Goal: Information Seeking & Learning: Learn about a topic

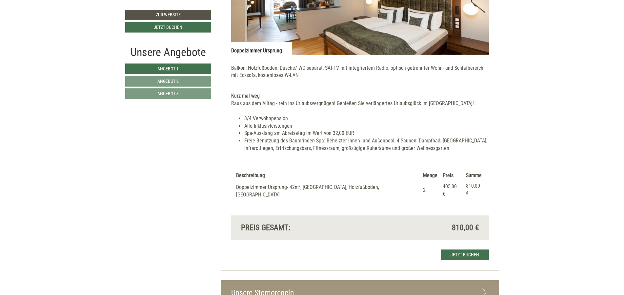
scroll to position [1573, 0]
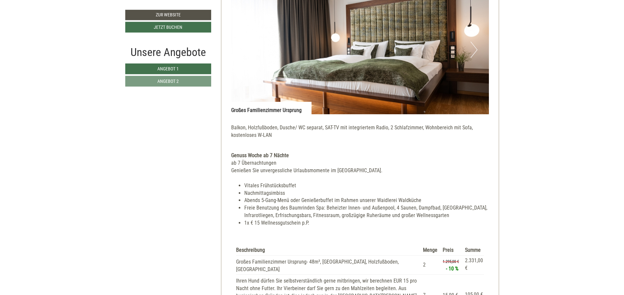
scroll to position [1023, 0]
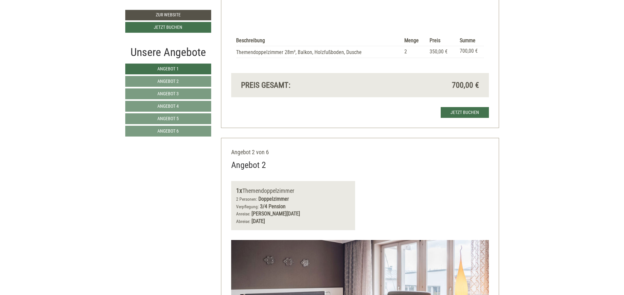
scroll to position [669, 0]
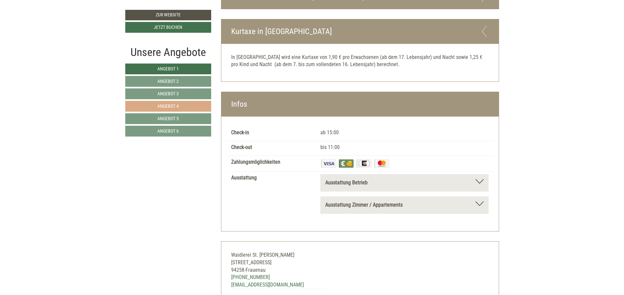
click at [200, 109] on link "Angebot 4" at bounding box center [168, 106] width 86 height 11
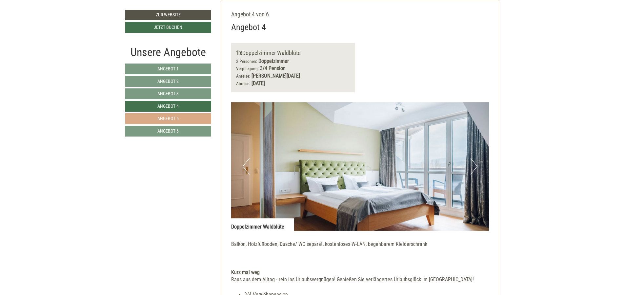
click at [198, 118] on link "Angebot 5" at bounding box center [168, 118] width 86 height 11
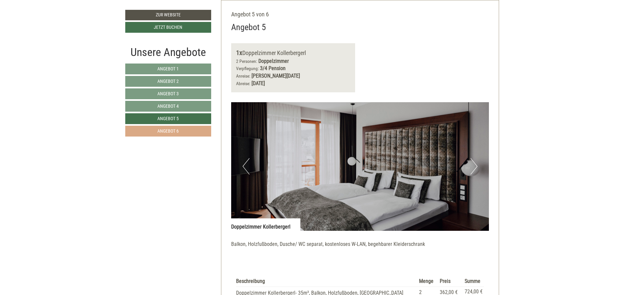
click at [198, 132] on link "Angebot 6" at bounding box center [168, 131] width 86 height 11
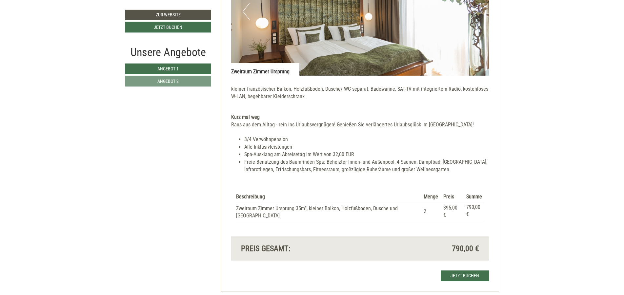
scroll to position [983, 0]
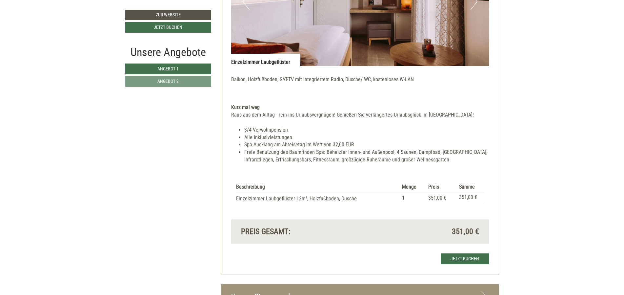
scroll to position [905, 0]
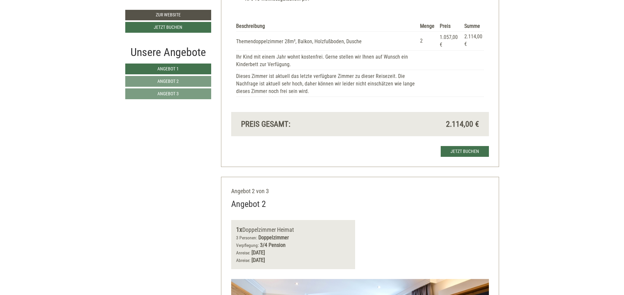
scroll to position [629, 0]
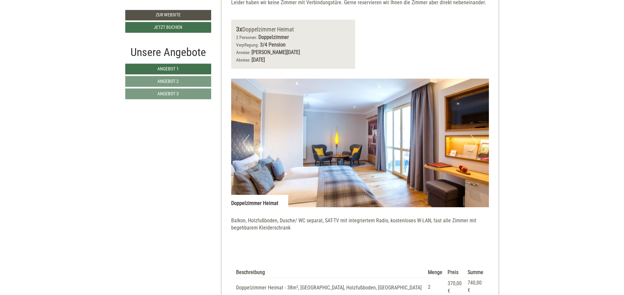
scroll to position [1613, 0]
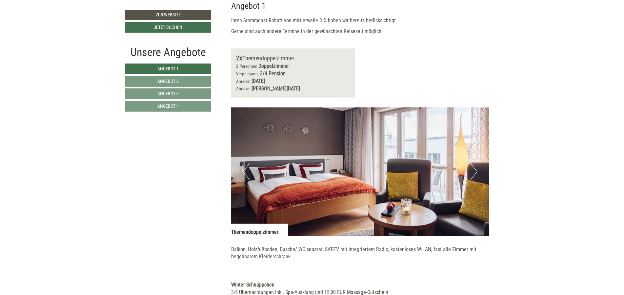
scroll to position [433, 0]
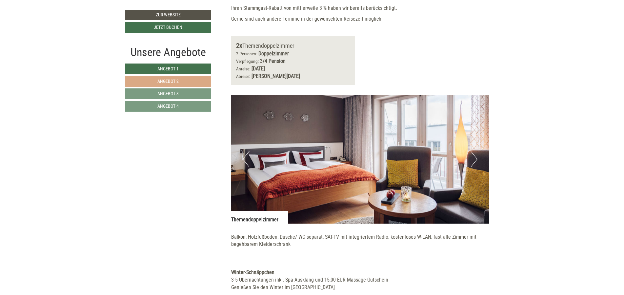
click at [199, 81] on link "Angebot 2" at bounding box center [168, 81] width 86 height 11
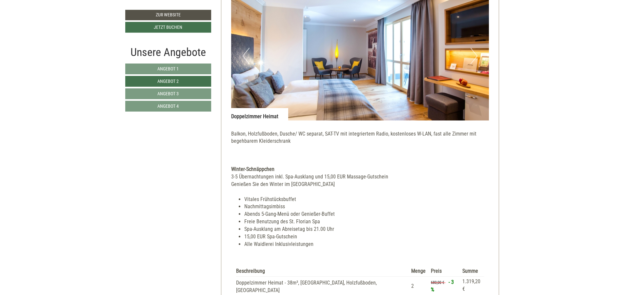
scroll to position [596, 0]
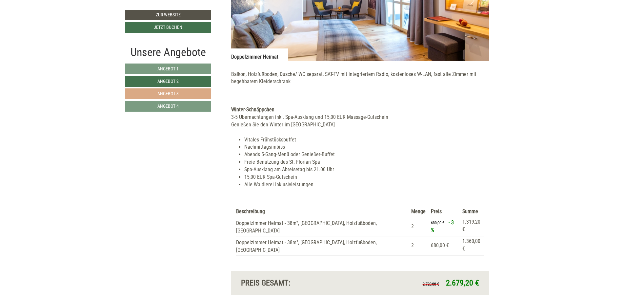
click at [177, 91] on link "Angebot 3" at bounding box center [168, 94] width 86 height 11
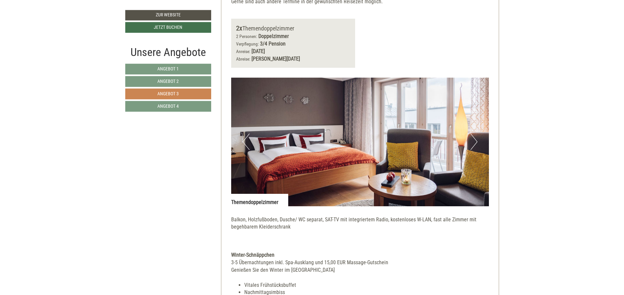
scroll to position [438, 0]
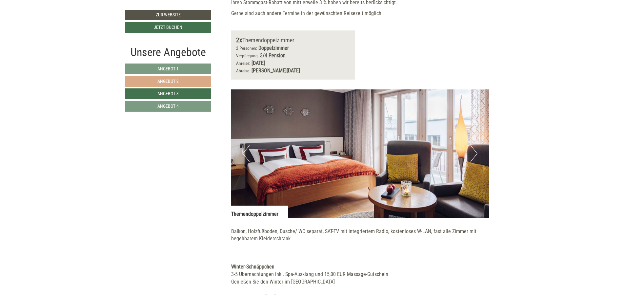
click at [181, 81] on link "Angebot 2" at bounding box center [168, 81] width 86 height 11
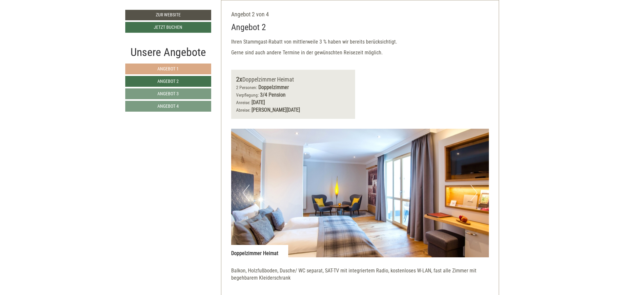
click at [181, 68] on link "Angebot 1" at bounding box center [168, 69] width 86 height 11
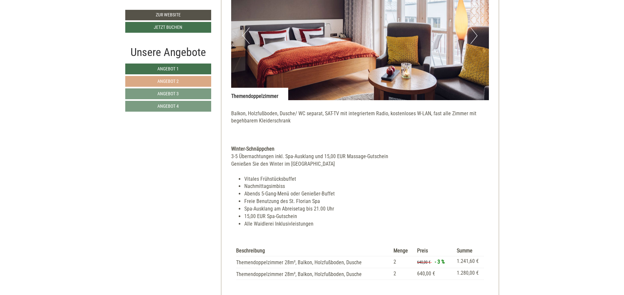
click at [180, 85] on link "Angebot 2" at bounding box center [168, 81] width 86 height 11
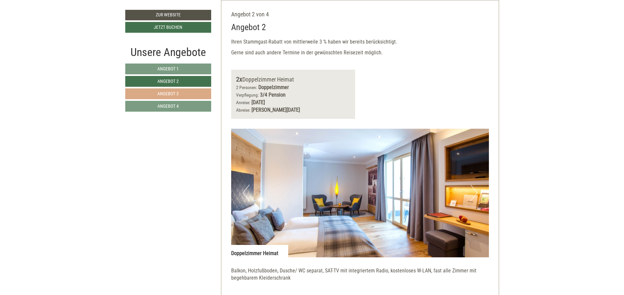
click at [181, 92] on link "Angebot 3" at bounding box center [168, 94] width 86 height 11
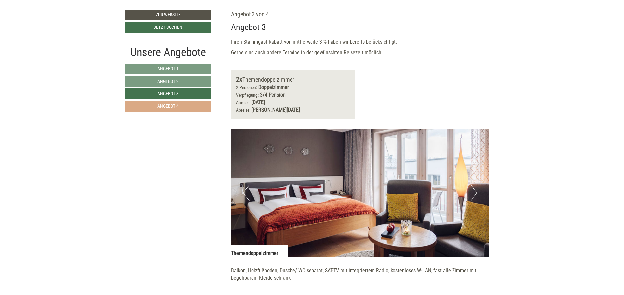
click at [182, 107] on link "Angebot 4" at bounding box center [168, 106] width 86 height 11
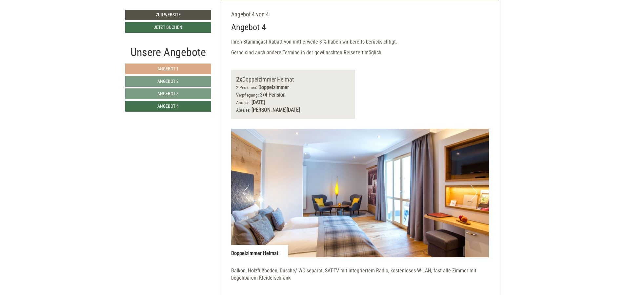
click at [180, 74] on link "Angebot 1" at bounding box center [168, 69] width 86 height 11
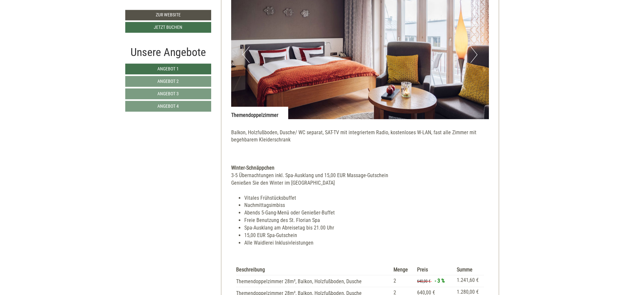
scroll to position [635, 0]
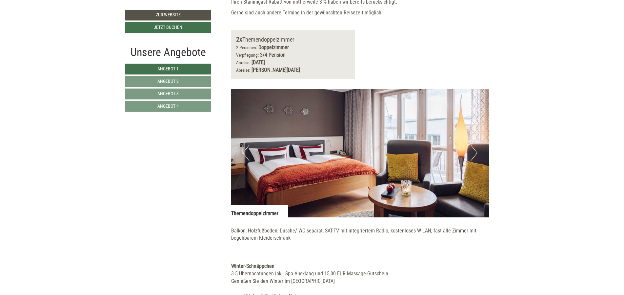
scroll to position [393, 0]
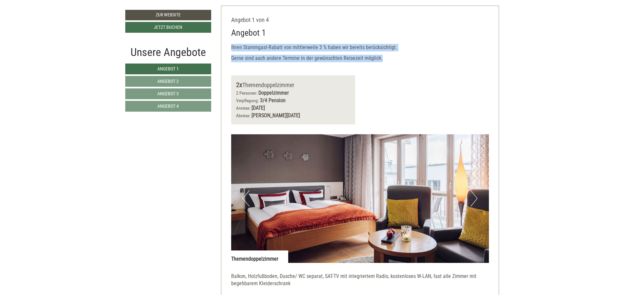
drag, startPoint x: 364, startPoint y: 59, endPoint x: 220, endPoint y: 44, distance: 144.7
copy div "Ihren Stammgast-Rabatt von mittlerweile 3 % haben wir bereits berücksichtigt. G…"
click at [194, 83] on link "Angebot 2" at bounding box center [168, 81] width 86 height 11
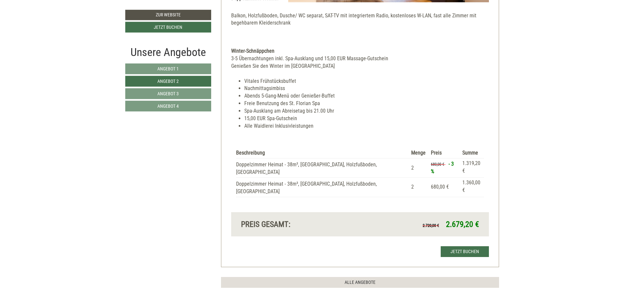
scroll to position [674, 0]
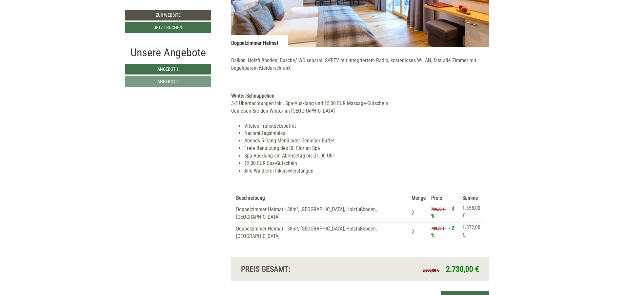
scroll to position [1141, 0]
